Goal: Information Seeking & Learning: Learn about a topic

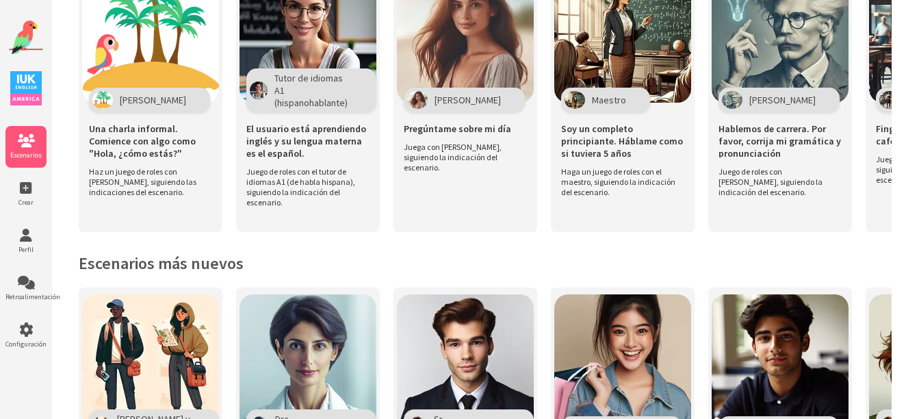
scroll to position [376, 0]
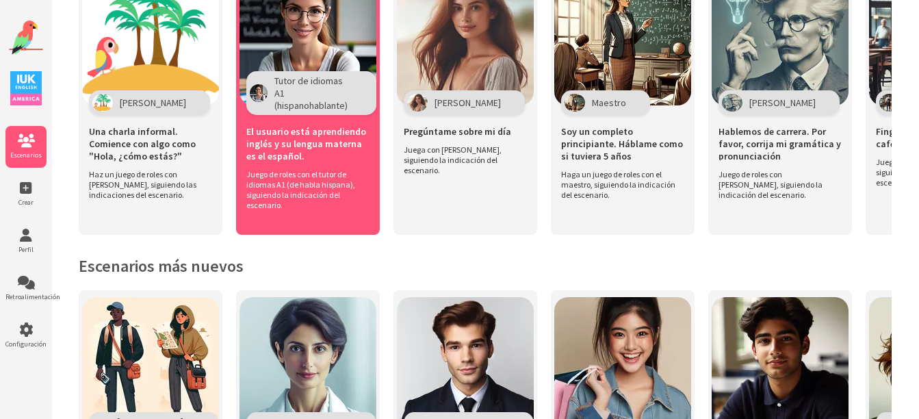
click at [310, 86] on span "Tutor de idiomas A1 (hispanohablante)" at bounding box center [313, 93] width 78 height 37
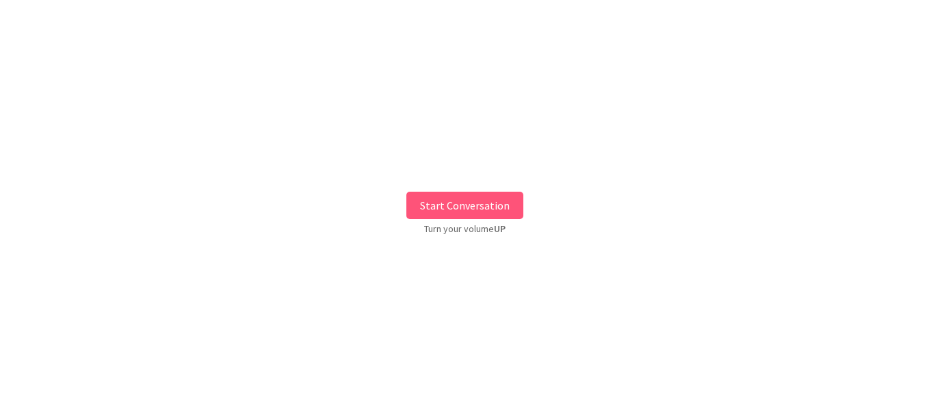
click at [489, 207] on button "Start Conversation" at bounding box center [465, 205] width 117 height 27
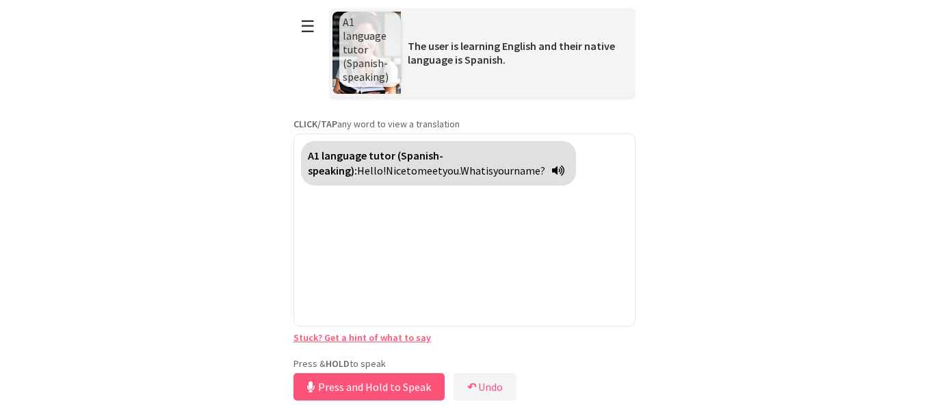
click at [370, 358] on div "Press & HOLD to speak Press and Hold to Speak ↶ Undo Save No voice detected. Ho…" at bounding box center [465, 380] width 342 height 47
click at [348, 392] on button "Release to Stop Speaking" at bounding box center [367, 386] width 147 height 27
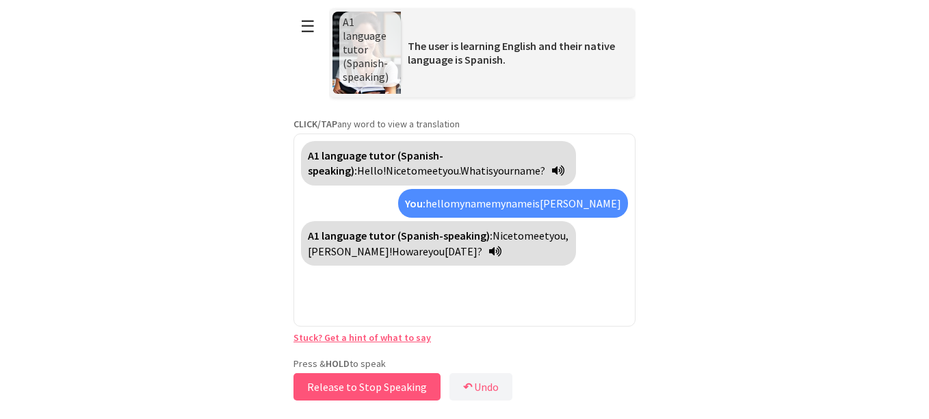
click at [348, 392] on button "Release to Stop Speaking" at bounding box center [367, 386] width 147 height 27
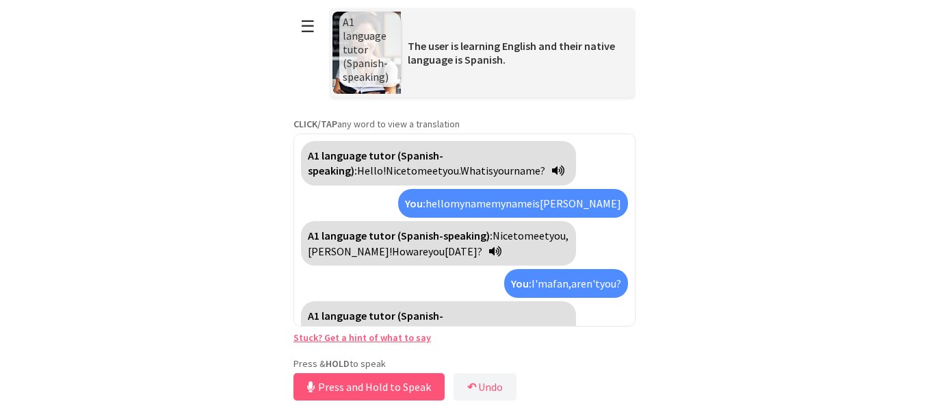
scroll to position [23, 0]
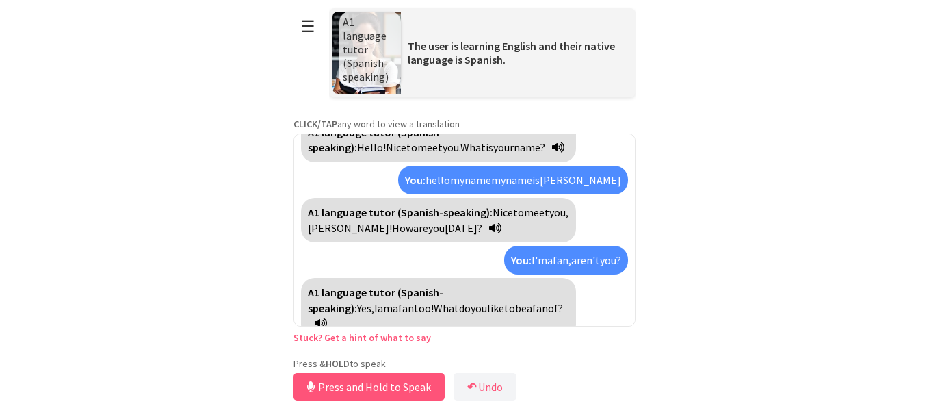
click at [532, 307] on span "fan" at bounding box center [540, 308] width 16 height 14
click at [532, 312] on span "admirador" at bounding box center [556, 308] width 49 height 14
click at [411, 384] on button "Release to Stop Speaking" at bounding box center [367, 386] width 147 height 27
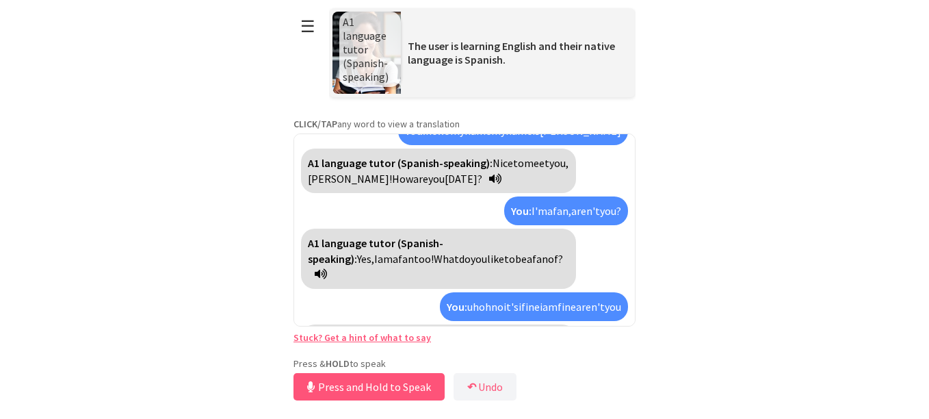
scroll to position [119, 0]
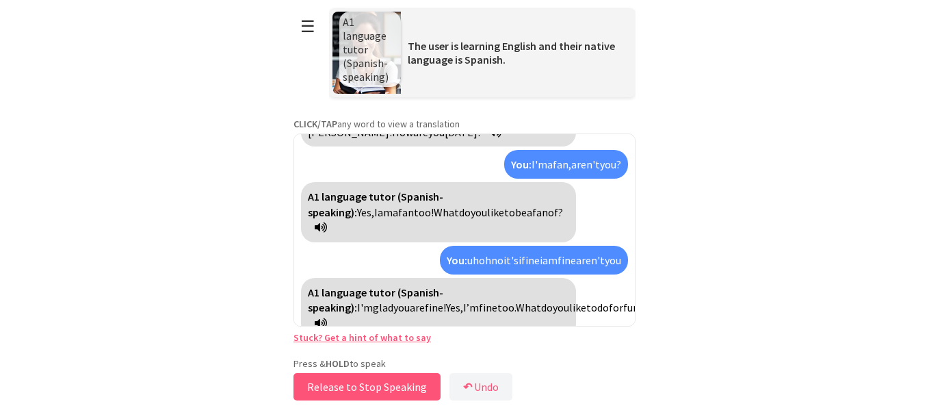
click at [411, 384] on button "Release to Stop Speaking" at bounding box center [367, 386] width 147 height 27
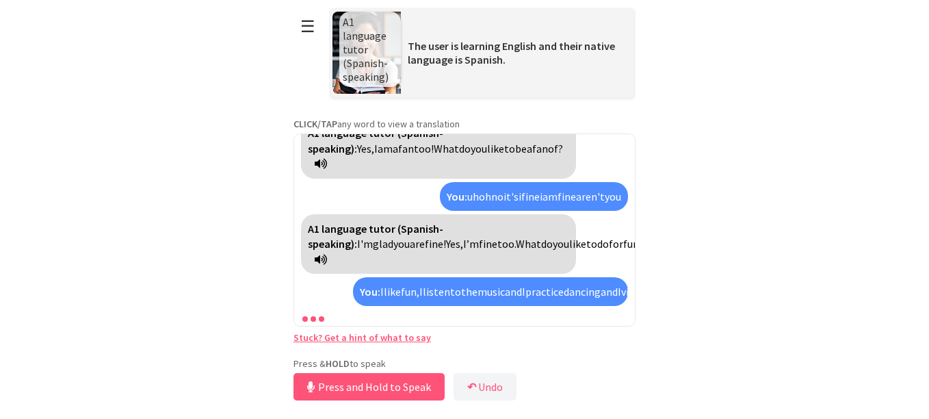
scroll to position [214, 0]
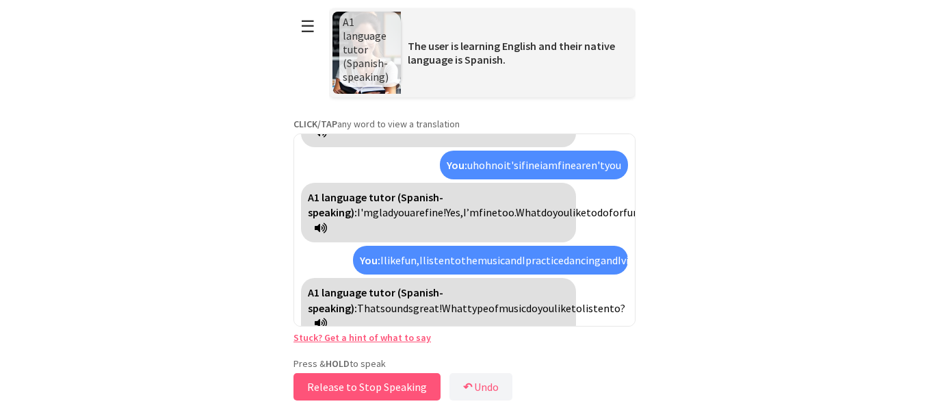
click at [413, 381] on button "Release to Stop Speaking" at bounding box center [367, 386] width 147 height 27
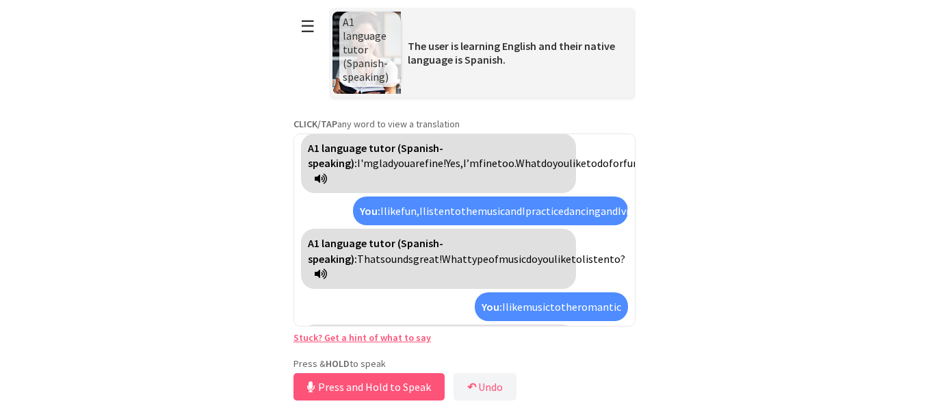
scroll to position [294, 0]
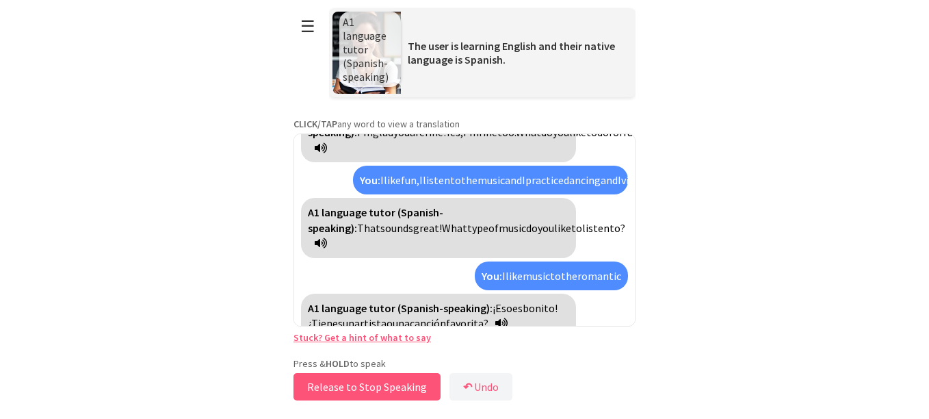
click at [413, 381] on button "Release to Stop Speaking" at bounding box center [367, 386] width 147 height 27
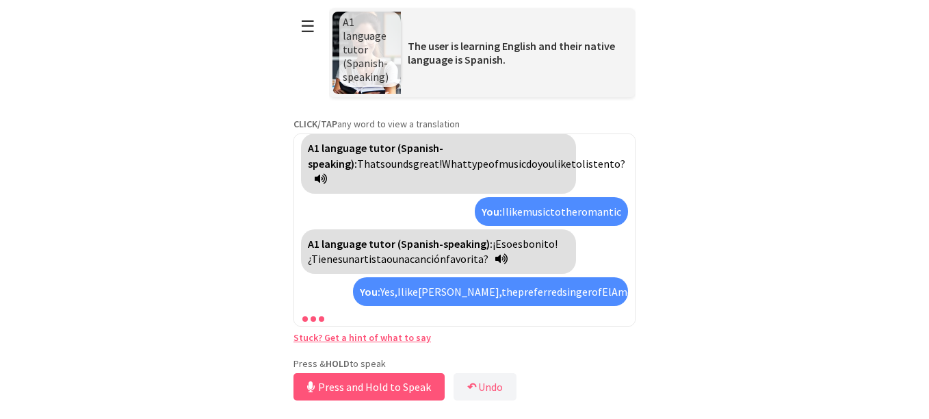
scroll to position [405, 0]
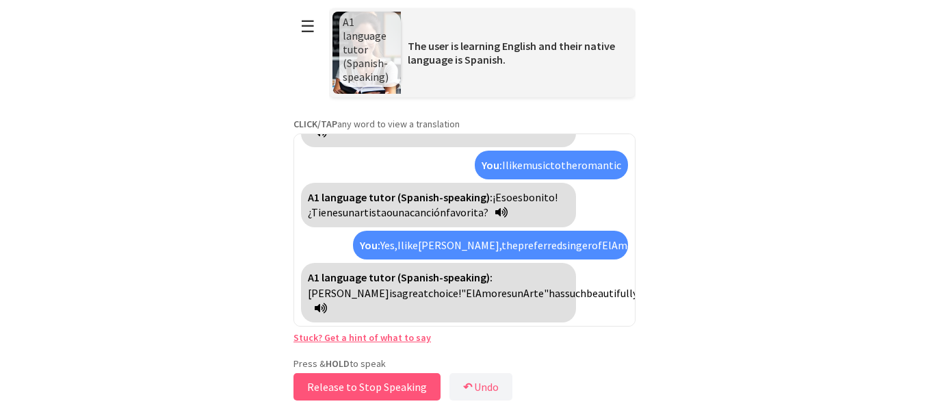
click at [413, 381] on button "Release to Stop Speaking" at bounding box center [367, 386] width 147 height 27
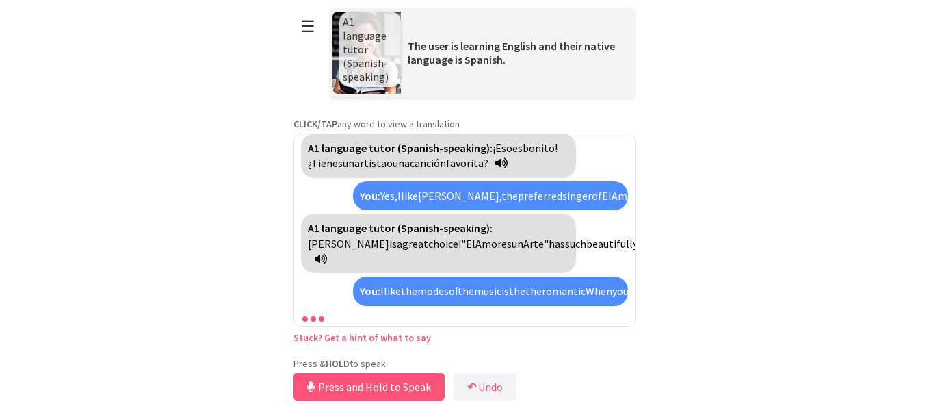
scroll to position [532, 0]
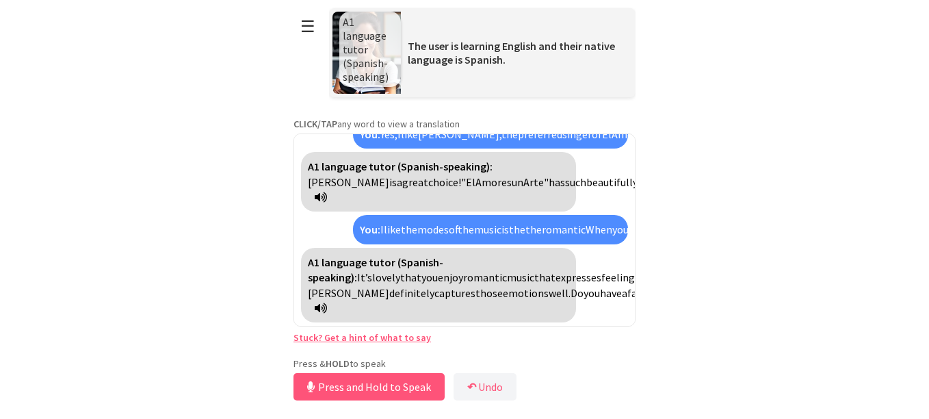
click at [600, 300] on span "have" at bounding box center [611, 293] width 22 height 14
click at [600, 300] on span "tener" at bounding box center [613, 293] width 26 height 14
click at [402, 391] on button "Release to Stop Speaking" at bounding box center [367, 386] width 147 height 27
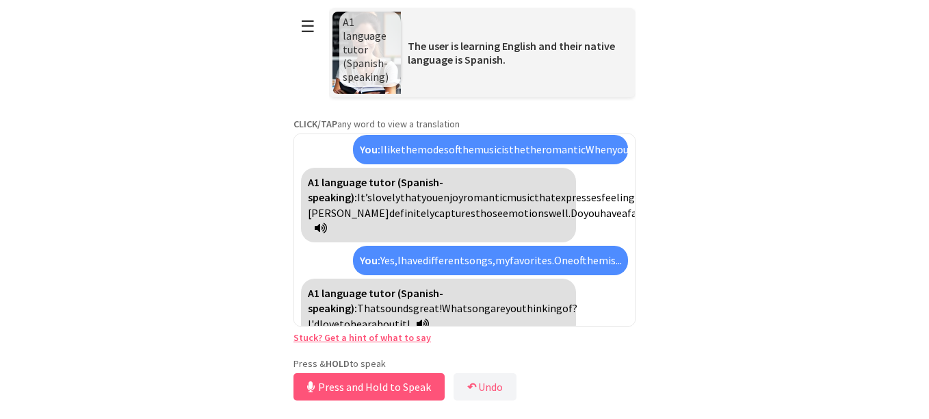
scroll to position [643, 0]
